Goal: Information Seeking & Learning: Compare options

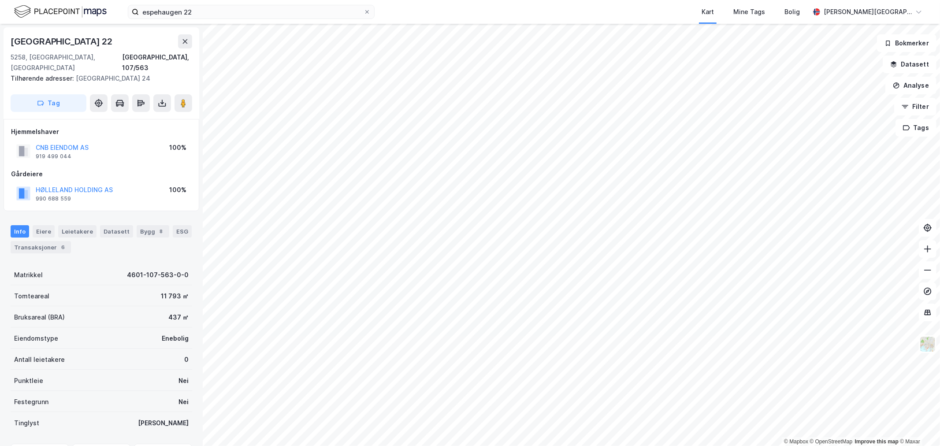
scroll to position [45, 0]
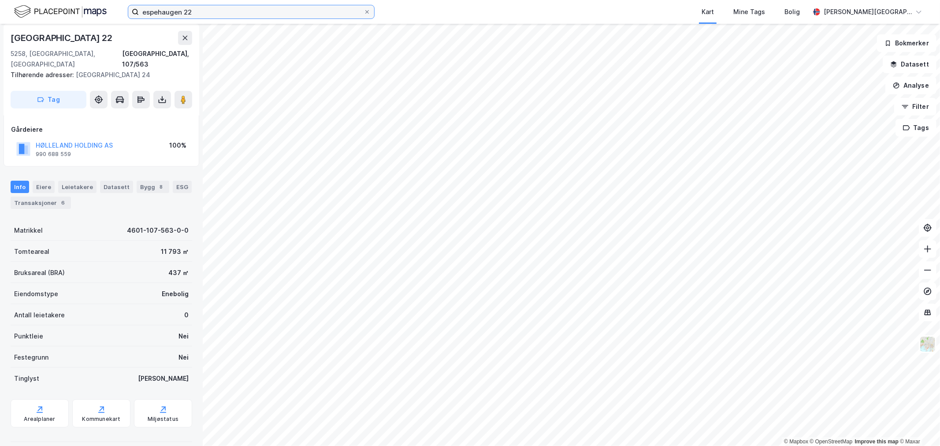
click at [259, 11] on input "espehaugen 22" at bounding box center [251, 11] width 225 height 13
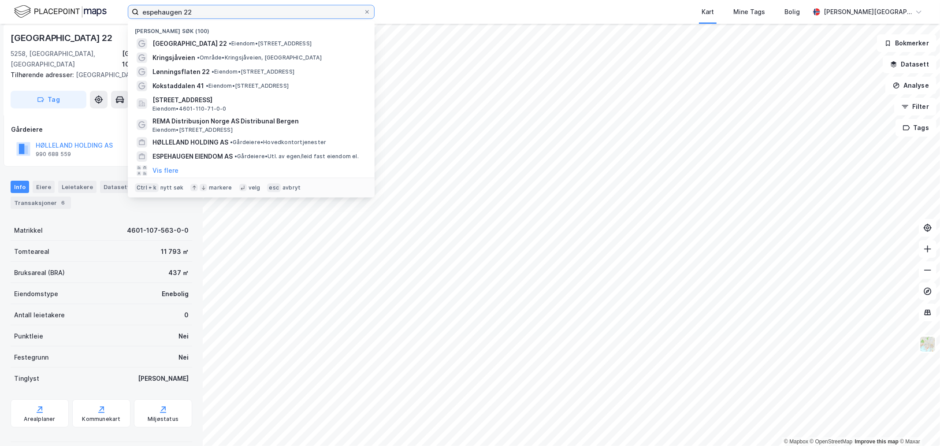
click at [259, 11] on input "espehaugen 22" at bounding box center [251, 11] width 225 height 13
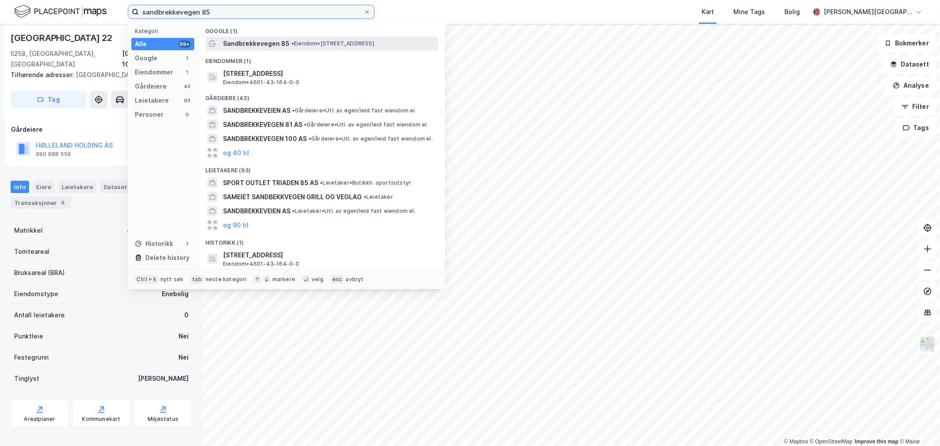
type input "sandbrekkevegen 85"
click at [278, 46] on span "Sandbrekkevegen 85" at bounding box center [256, 43] width 67 height 11
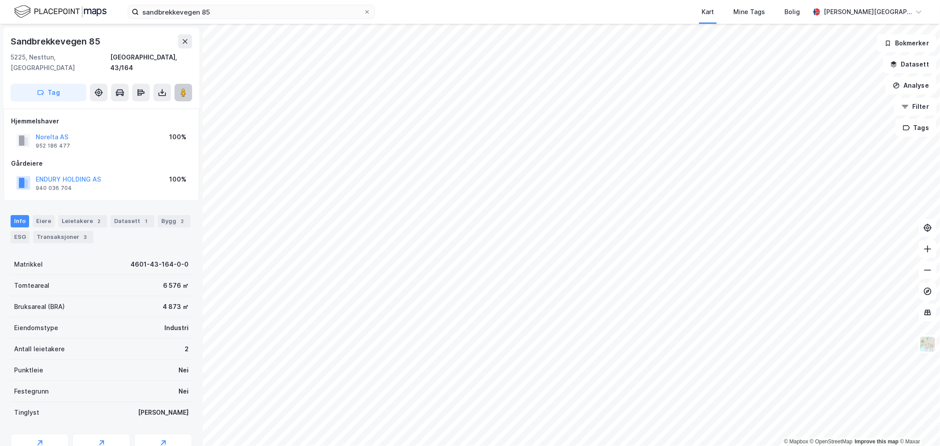
click at [186, 88] on image at bounding box center [183, 92] width 5 height 9
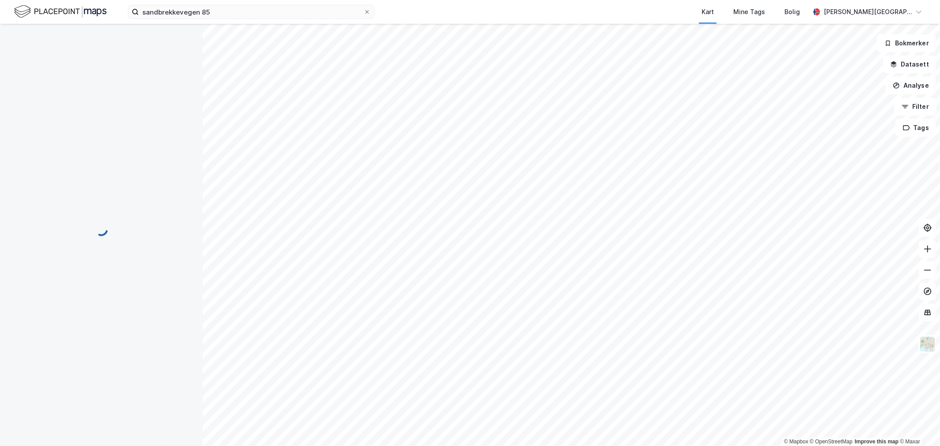
scroll to position [1, 0]
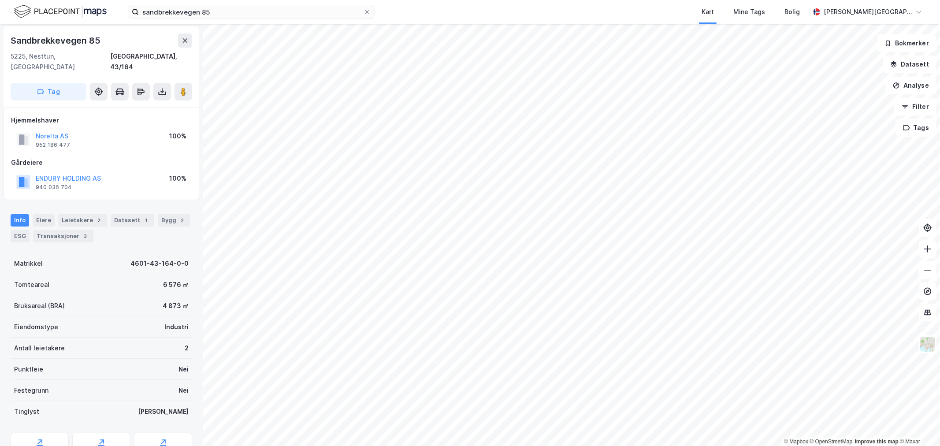
scroll to position [1, 0]
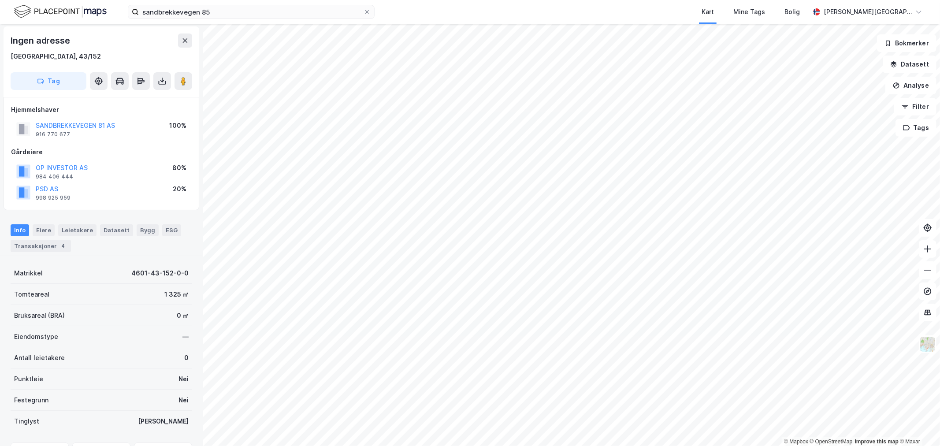
scroll to position [1, 0]
